Goal: Task Accomplishment & Management: Use online tool/utility

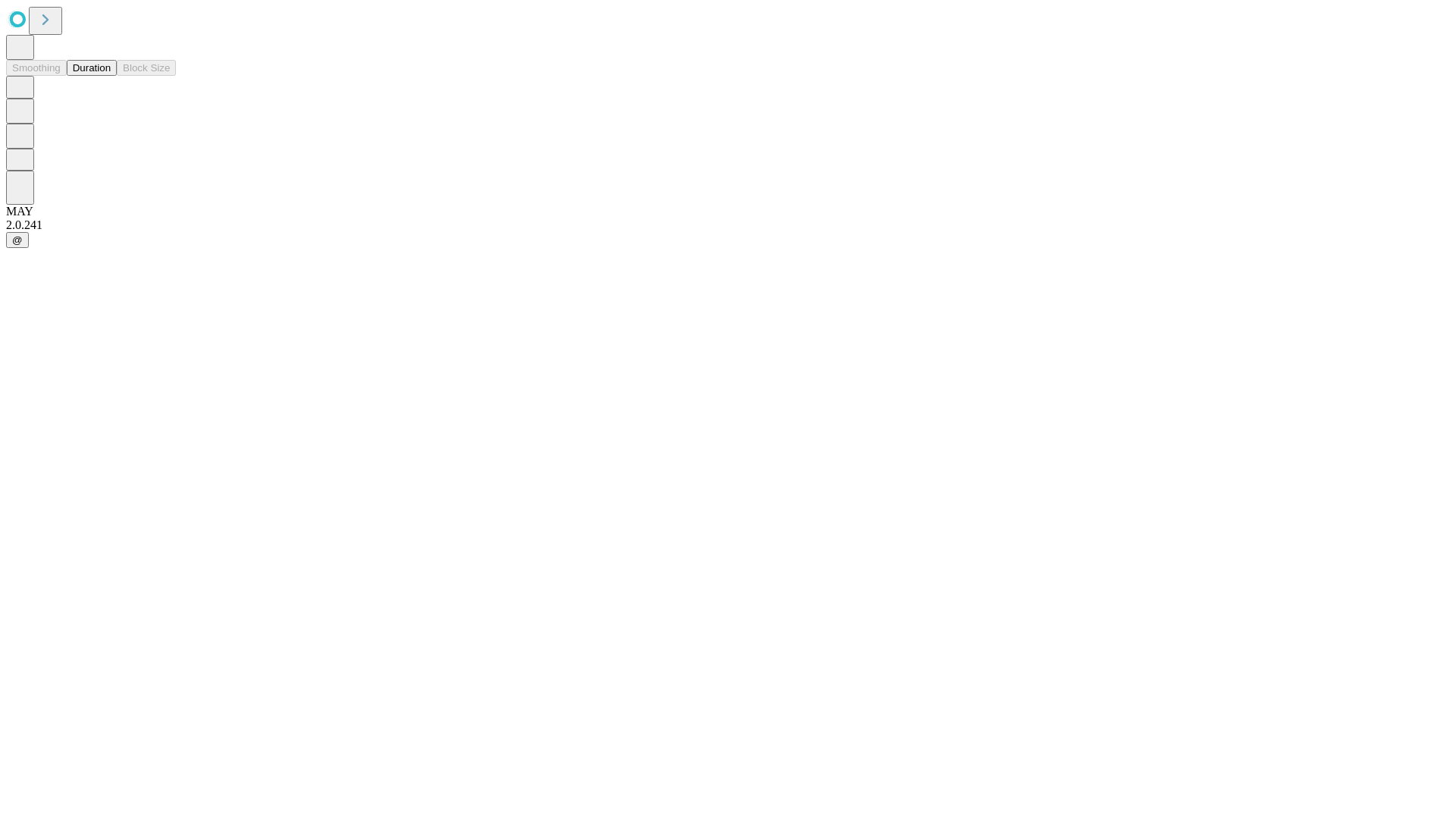
click at [111, 76] on button "Duration" at bounding box center [91, 67] width 50 height 15
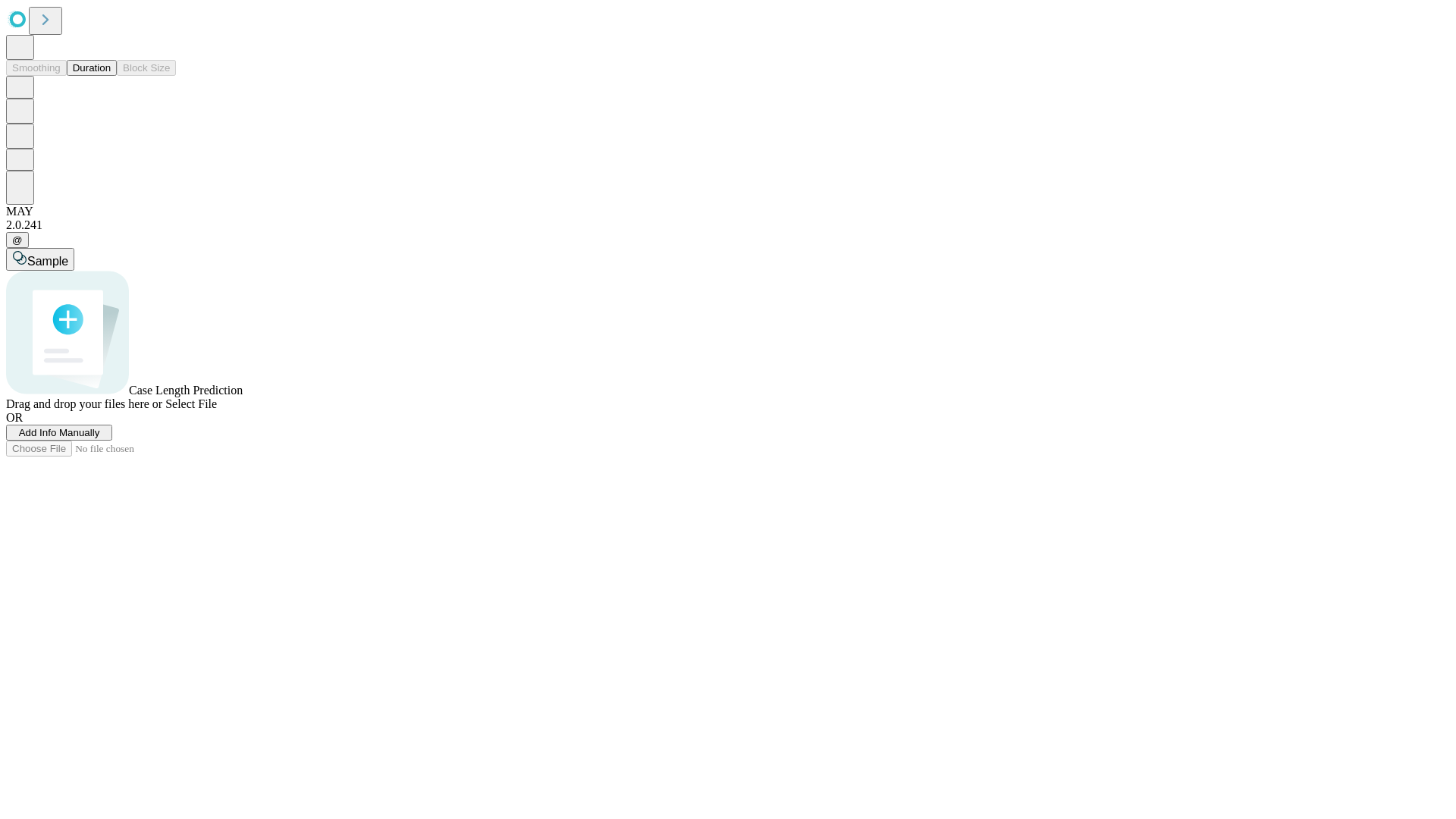
click at [100, 438] on span "Add Info Manually" at bounding box center [59, 433] width 81 height 11
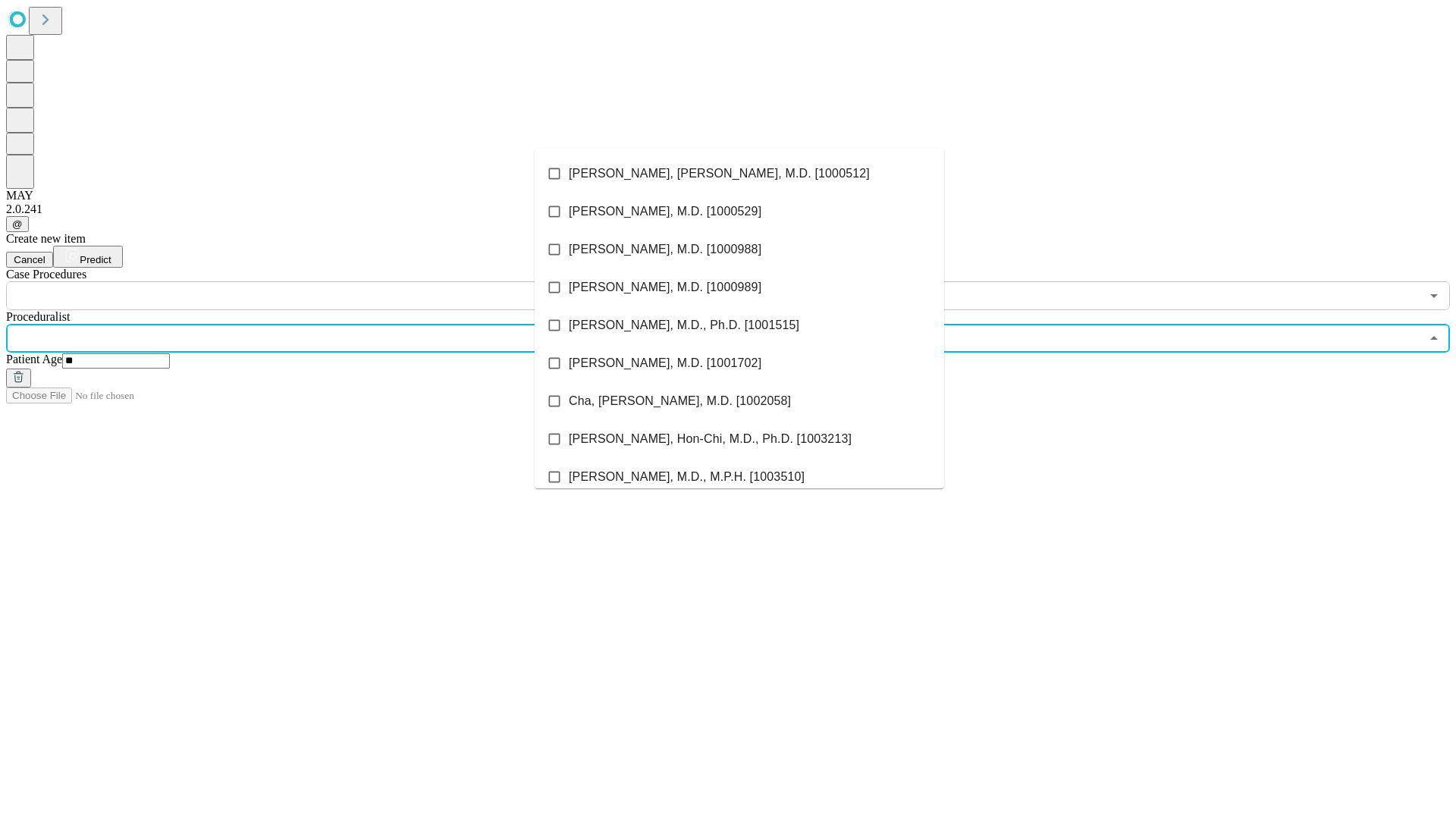
click at [740, 174] on li "[PERSON_NAME], [PERSON_NAME], M.D. [1000512]" at bounding box center [740, 174] width 410 height 38
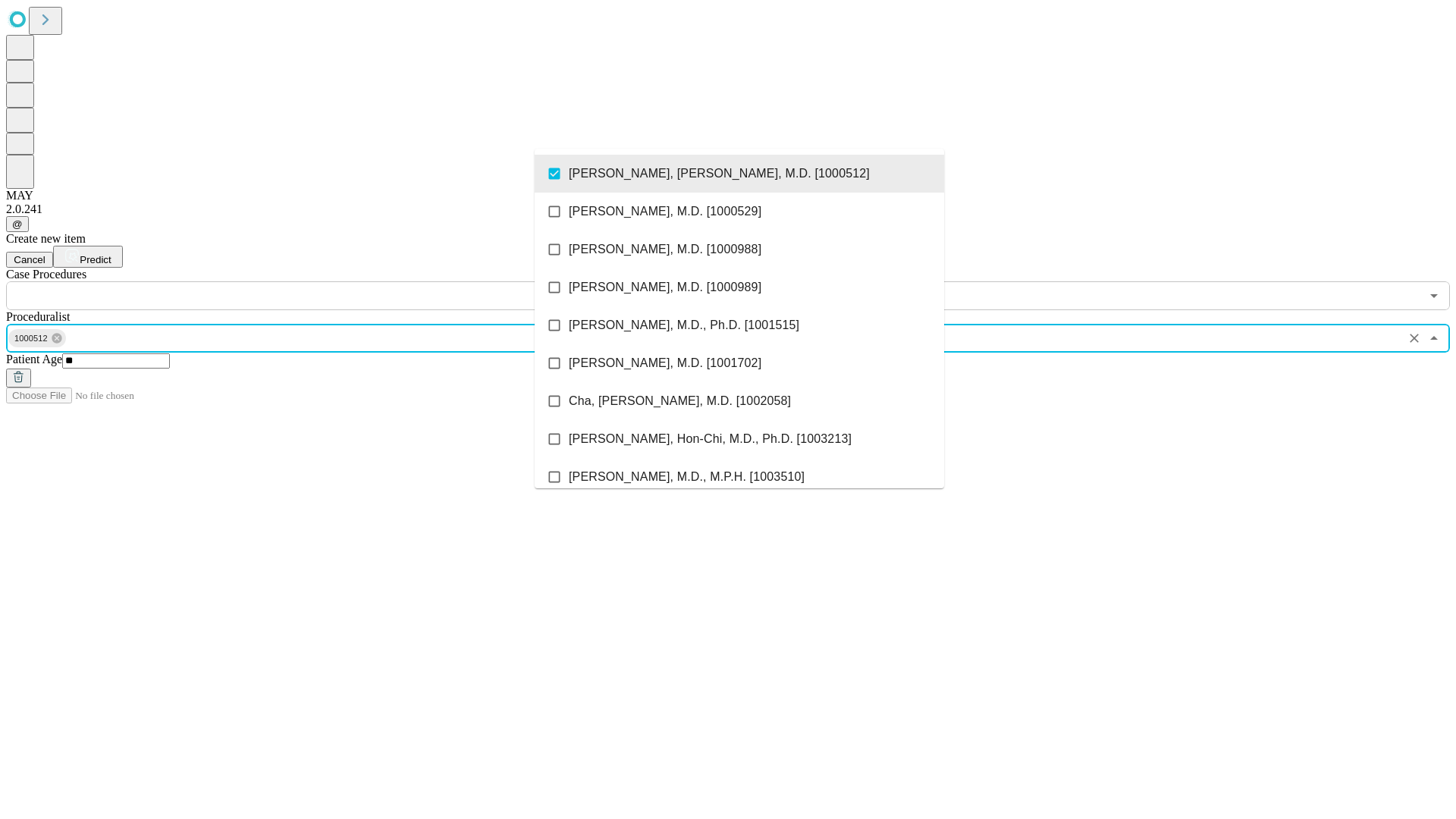
click at [319, 282] on input "text" at bounding box center [713, 296] width 1414 height 29
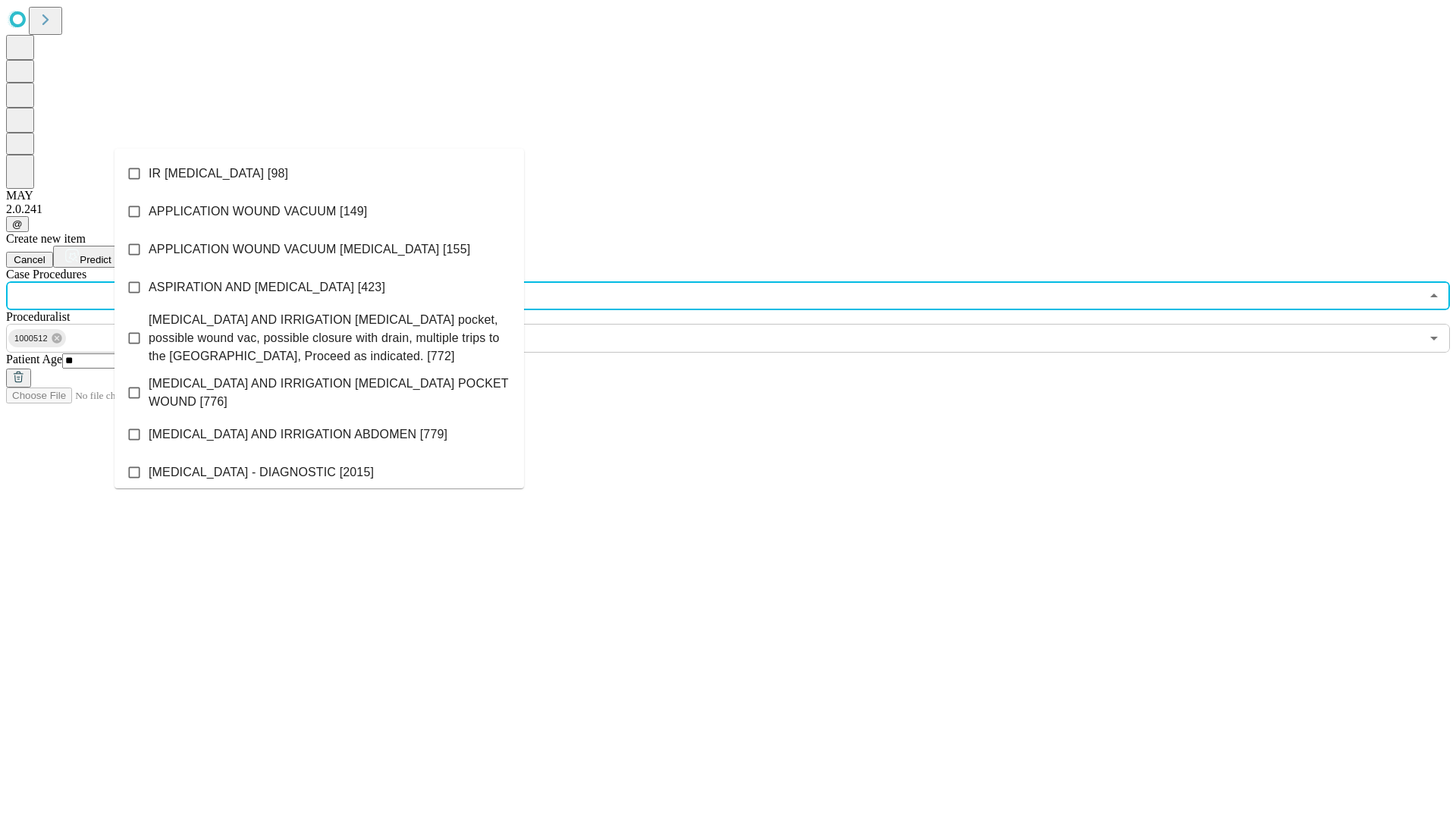
click at [319, 174] on li "IR [MEDICAL_DATA] [98]" at bounding box center [320, 174] width 410 height 38
